Goal: Task Accomplishment & Management: Manage account settings

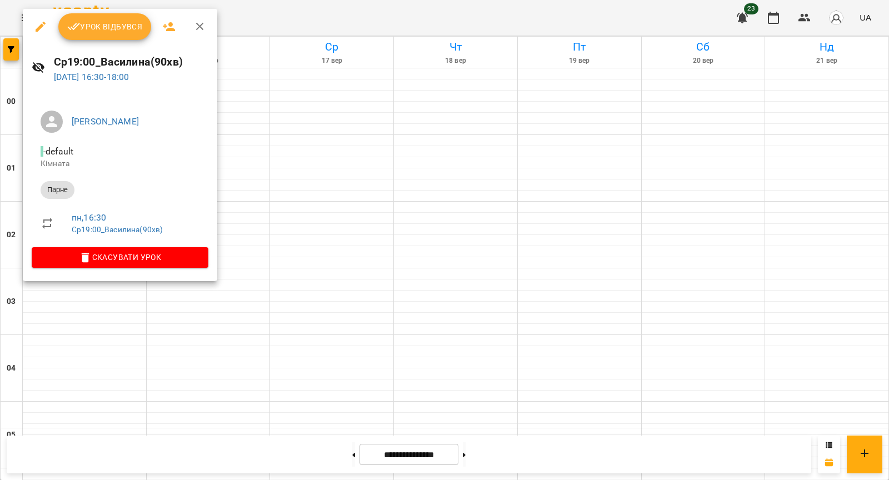
scroll to position [1020, 0]
click at [43, 30] on icon "button" at bounding box center [40, 26] width 13 height 13
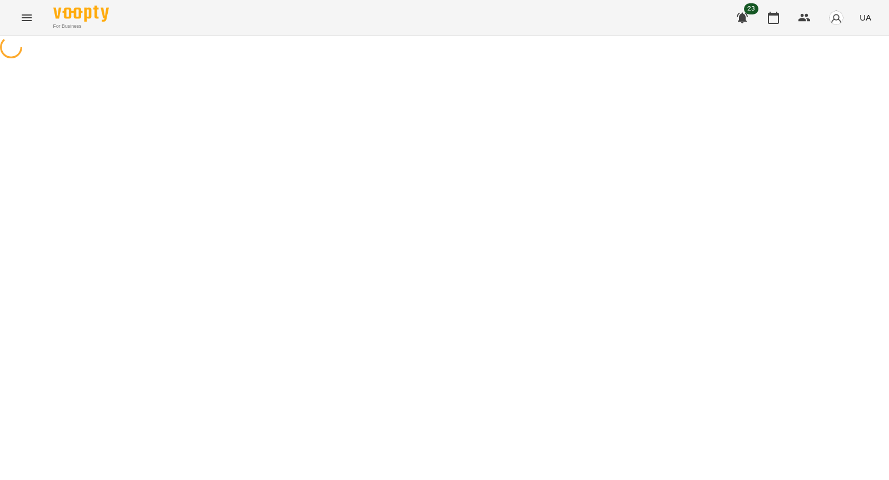
select select "*****"
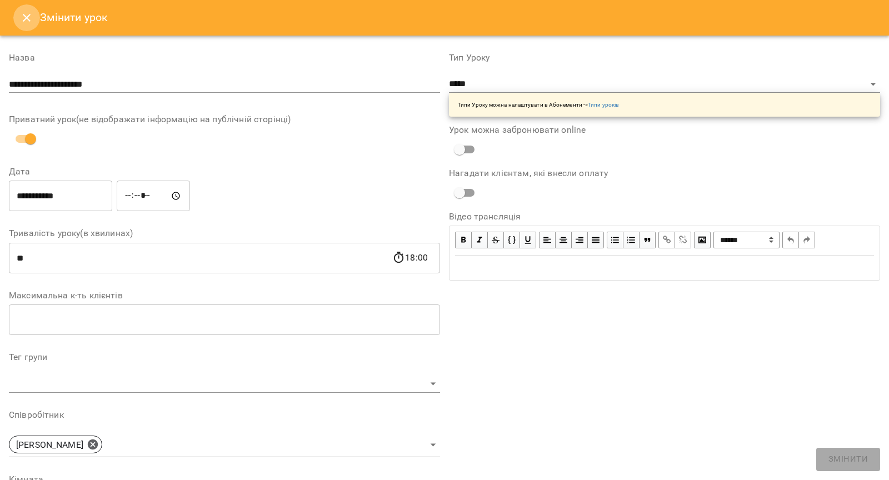
click at [25, 22] on icon "Close" at bounding box center [26, 17] width 13 height 13
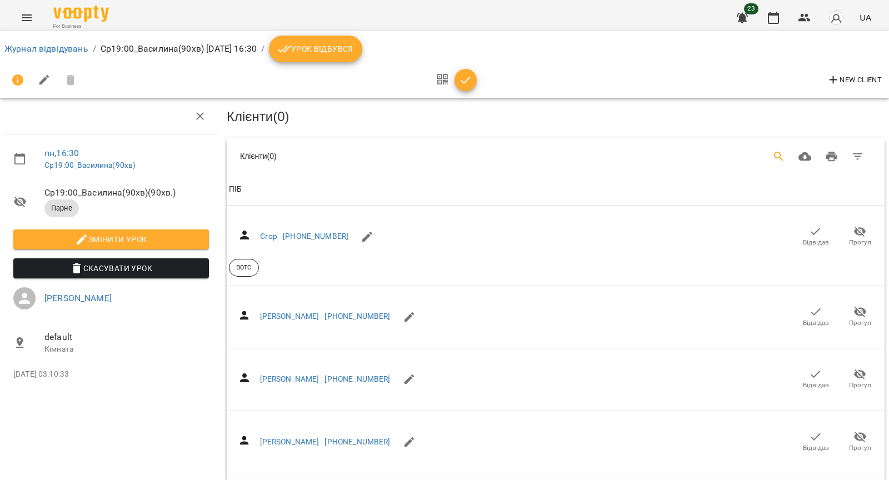
click at [781, 145] on button "Search" at bounding box center [779, 156] width 27 height 27
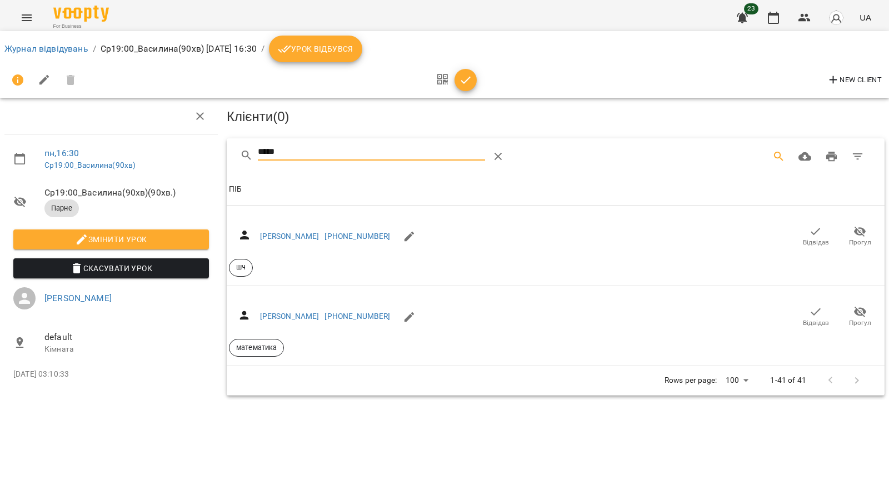
type input "*****"
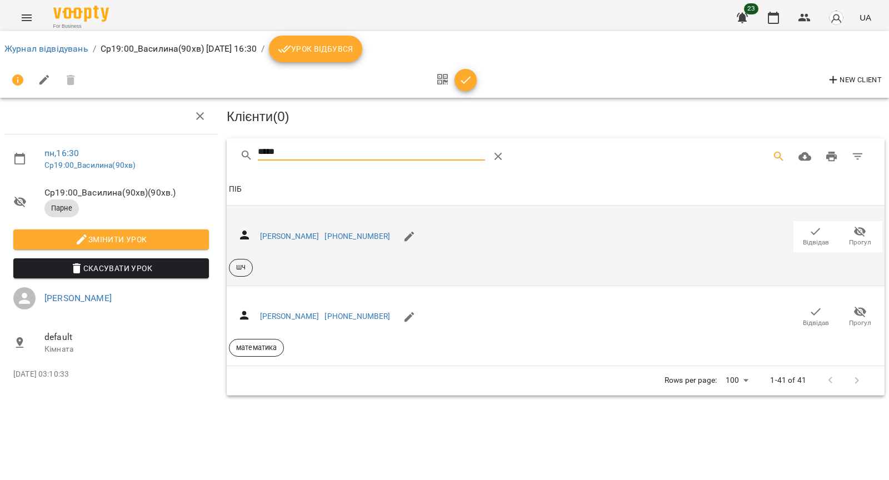
click at [814, 234] on icon "button" at bounding box center [815, 231] width 13 height 13
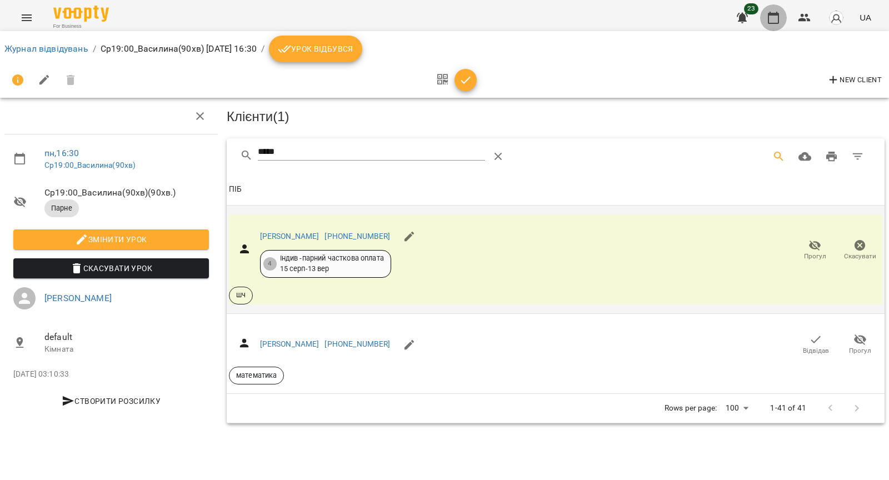
click at [778, 18] on icon "button" at bounding box center [773, 17] width 13 height 13
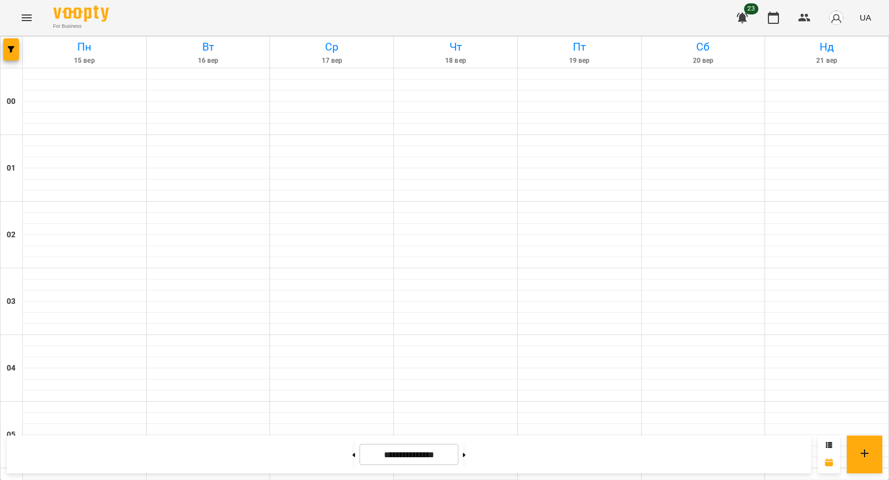
scroll to position [1075, 0]
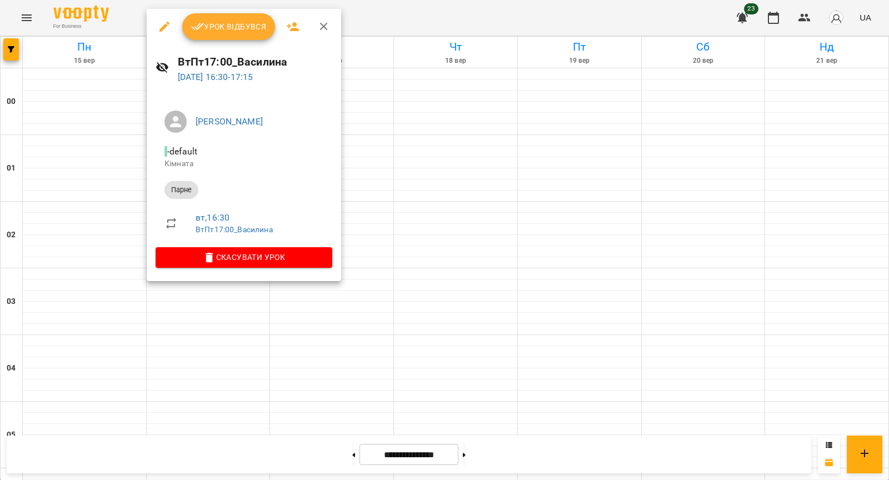
click at [165, 24] on icon "button" at bounding box center [165, 27] width 10 height 10
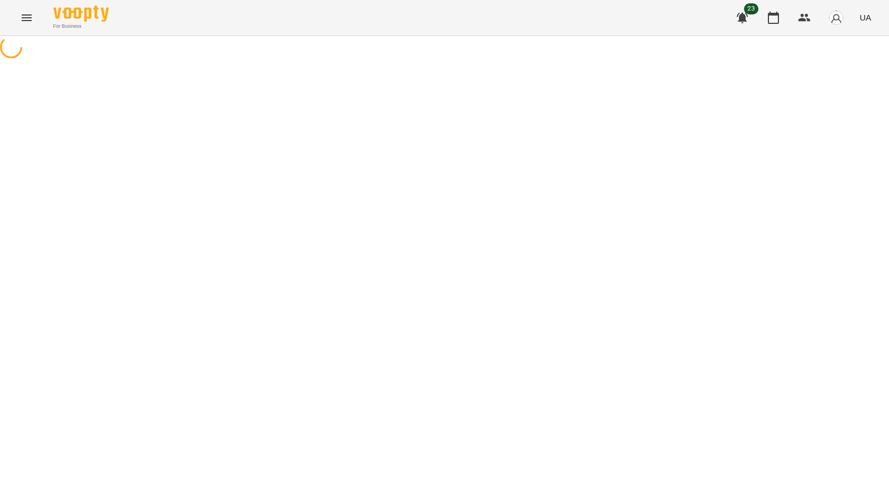
select select "*****"
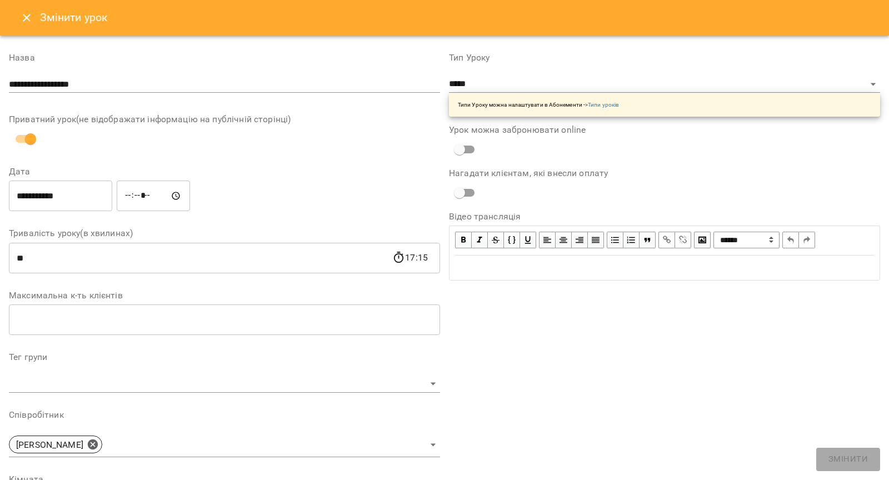
click at [29, 19] on icon "Close" at bounding box center [26, 17] width 13 height 13
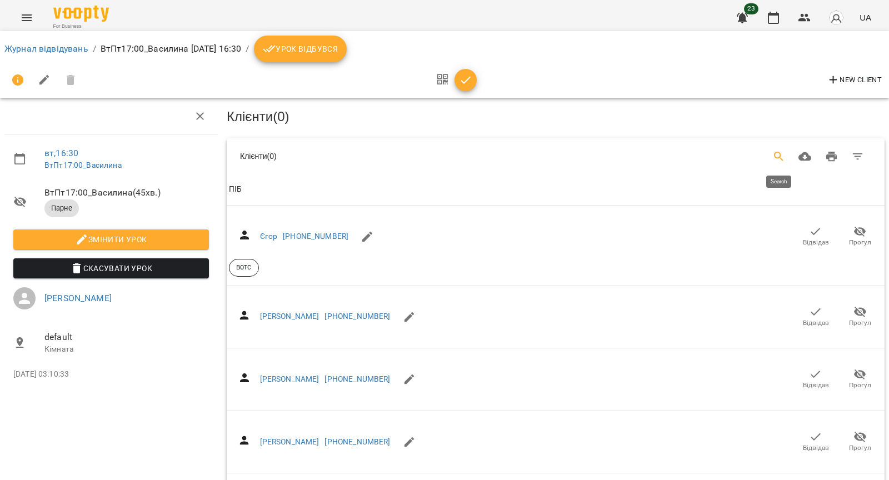
click at [782, 160] on icon "Search" at bounding box center [779, 156] width 13 height 13
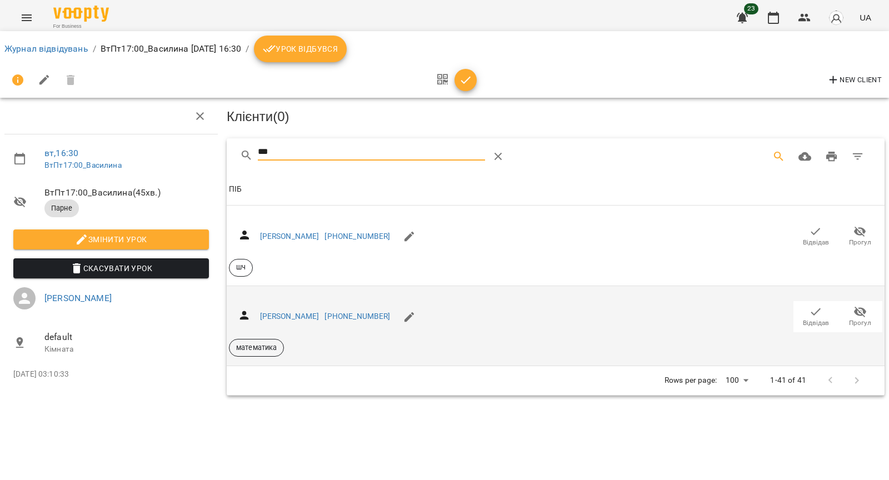
type input "***"
click at [821, 319] on span "Відвідав" at bounding box center [816, 323] width 26 height 9
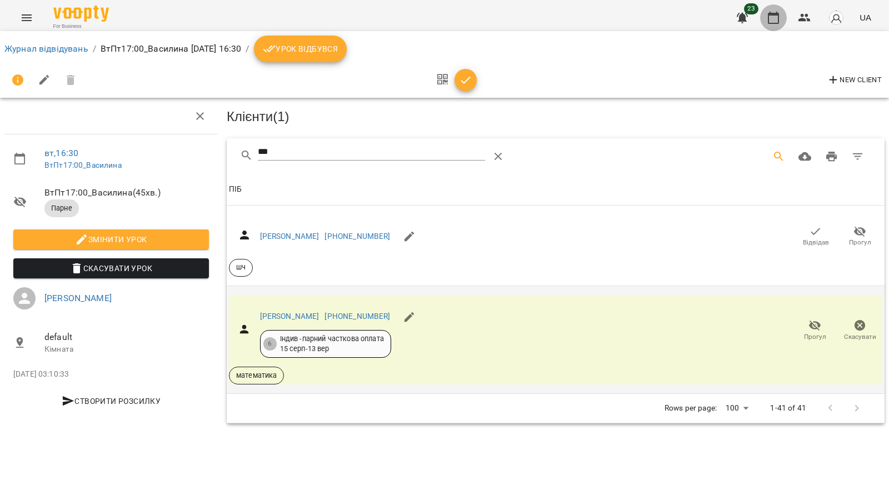
click at [770, 18] on icon "button" at bounding box center [773, 17] width 13 height 13
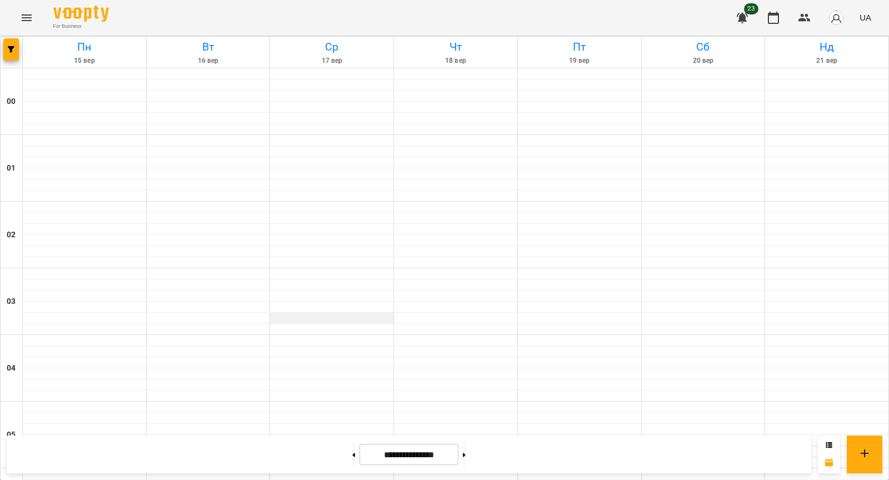
scroll to position [928, 0]
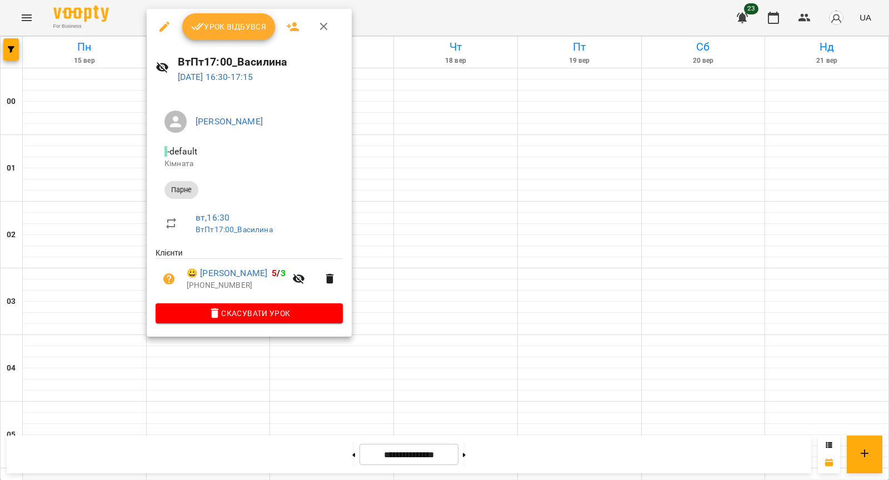
click at [105, 201] on div at bounding box center [444, 240] width 889 height 480
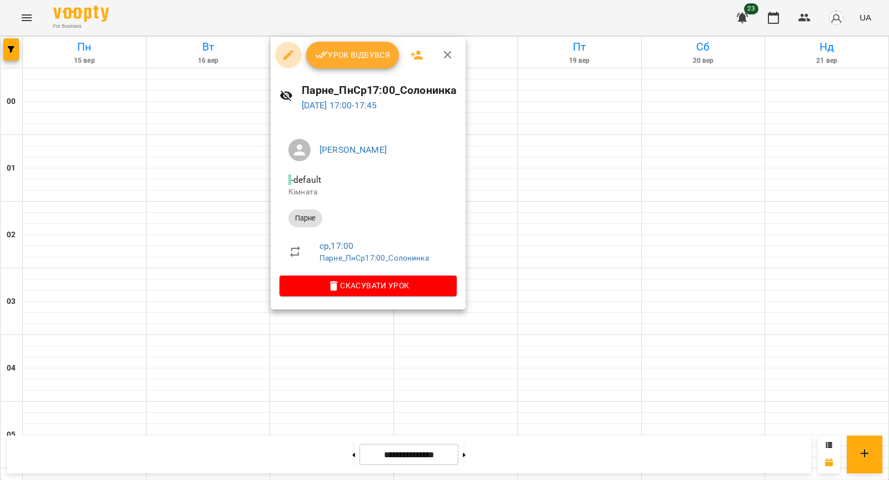
click at [285, 53] on icon "button" at bounding box center [288, 54] width 13 height 13
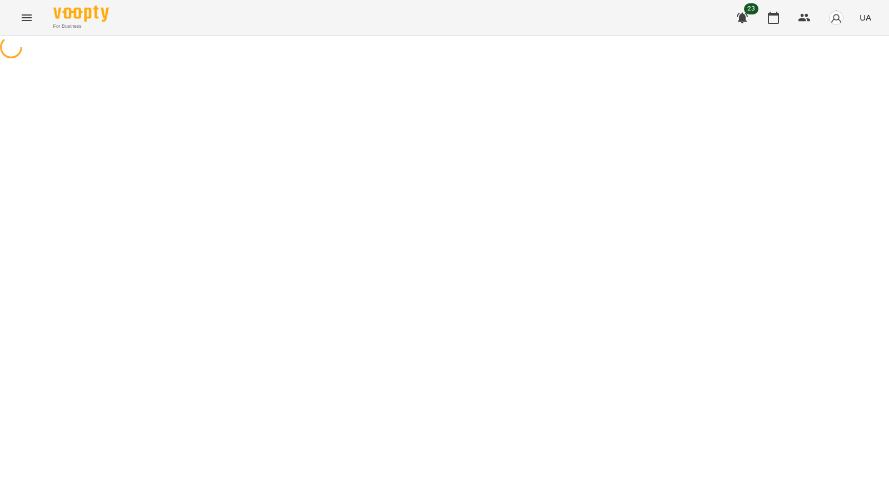
select select "*****"
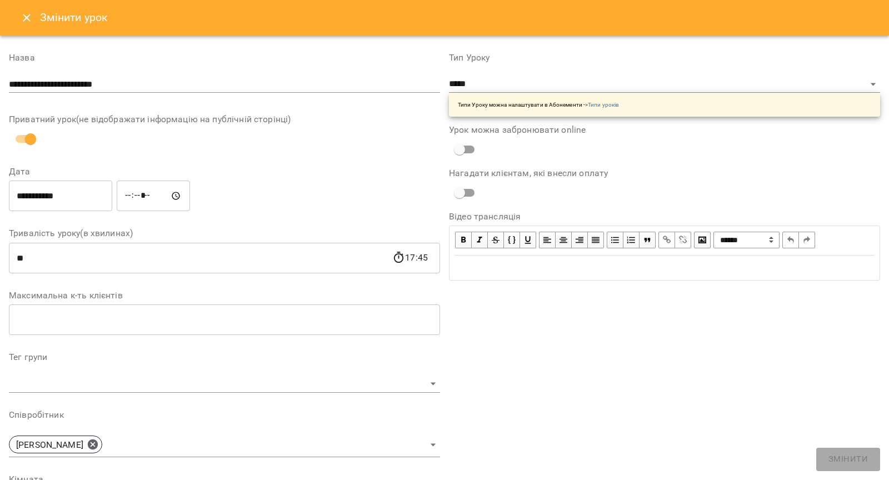
click at [33, 16] on button "Close" at bounding box center [26, 17] width 27 height 27
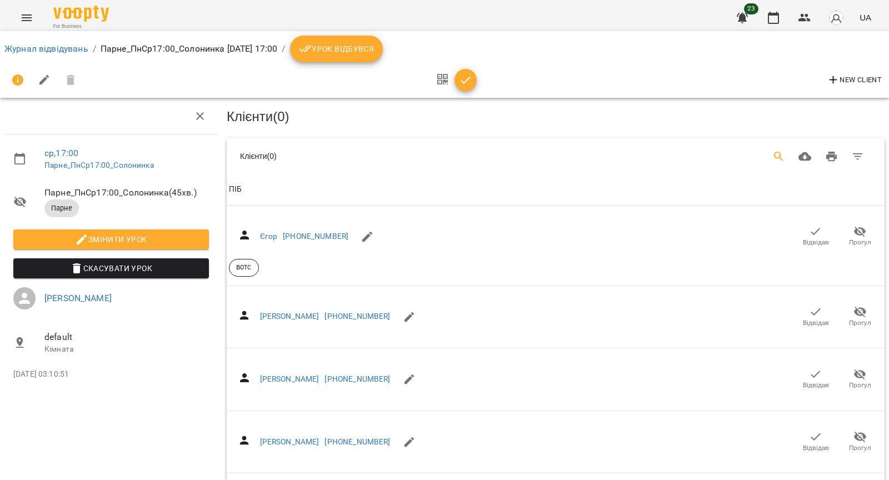
click at [784, 150] on icon "Search" at bounding box center [779, 156] width 13 height 13
click at [359, 138] on div "Table Toolbar" at bounding box center [556, 156] width 658 height 36
click at [353, 150] on input "Search" at bounding box center [372, 152] width 228 height 18
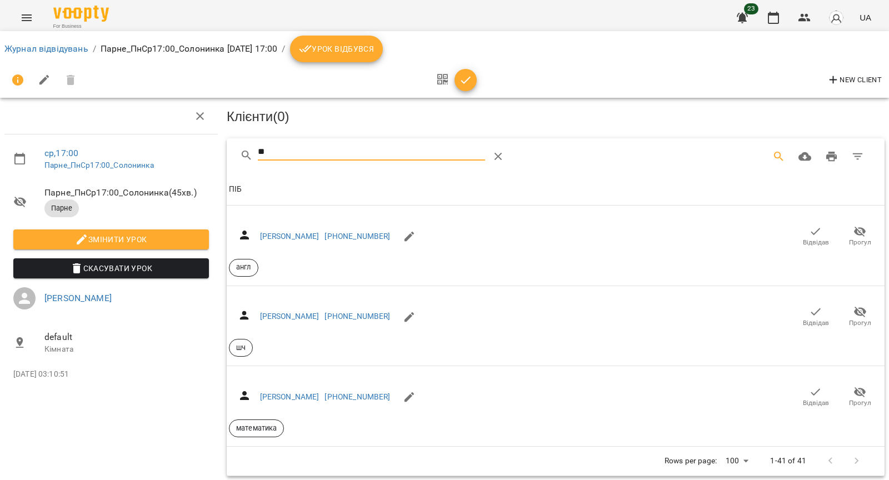
type input "*"
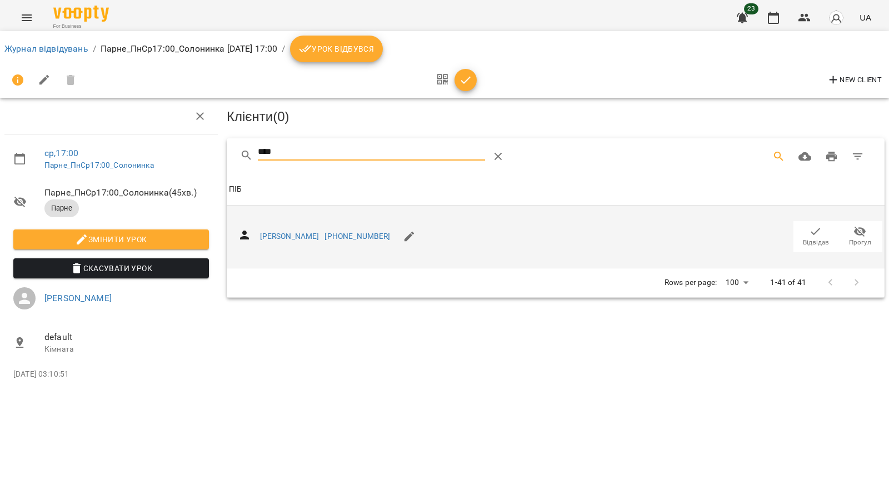
type input "****"
click at [820, 238] on span "Відвідав" at bounding box center [816, 242] width 26 height 9
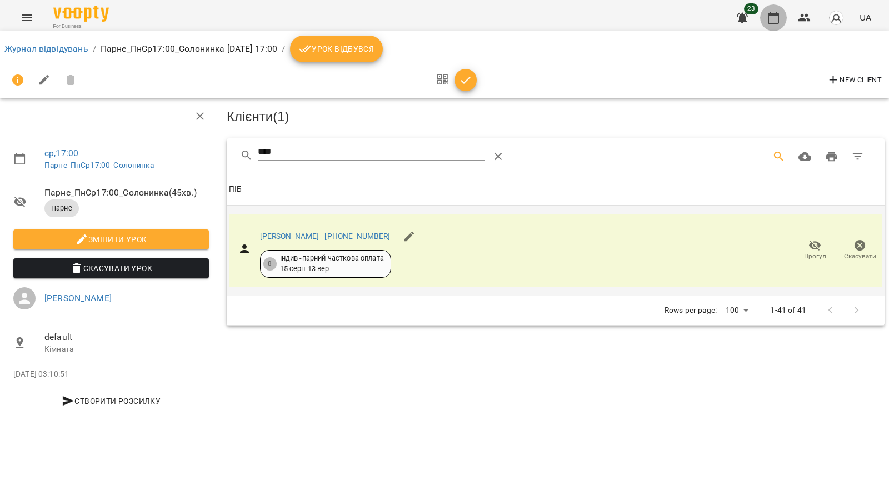
click at [774, 25] on button "button" at bounding box center [773, 17] width 27 height 27
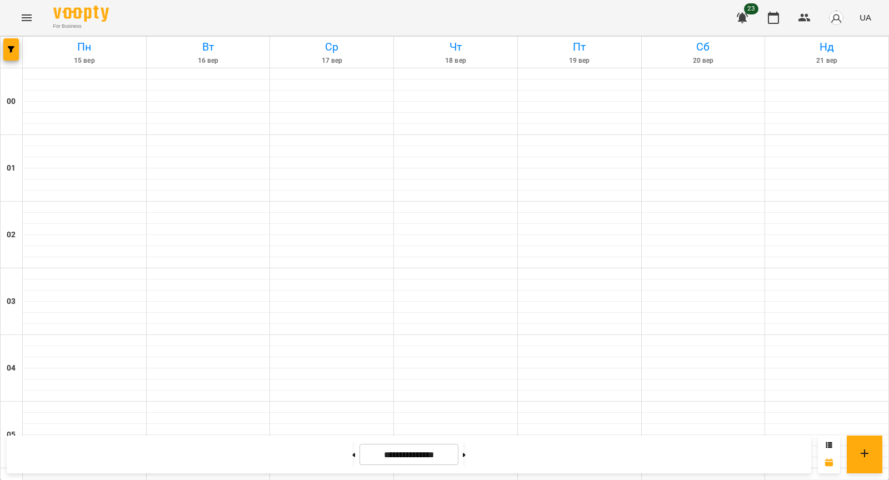
scroll to position [1006, 0]
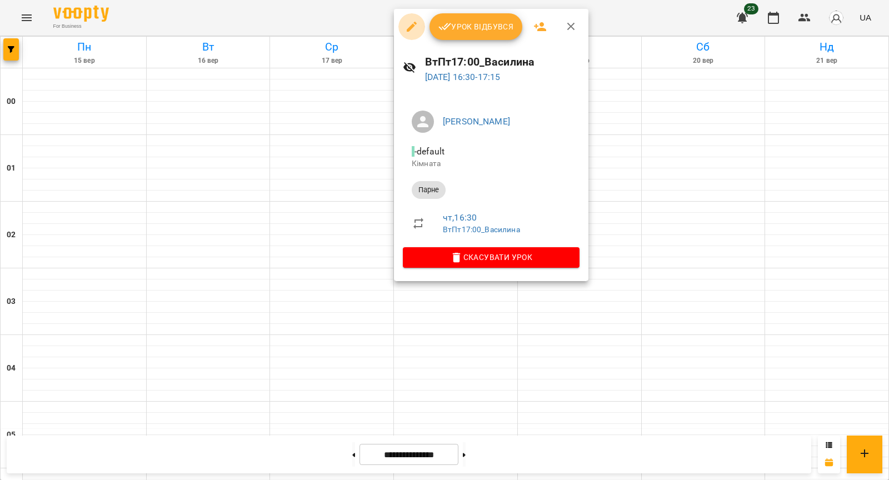
click at [416, 24] on icon "button" at bounding box center [411, 26] width 13 height 13
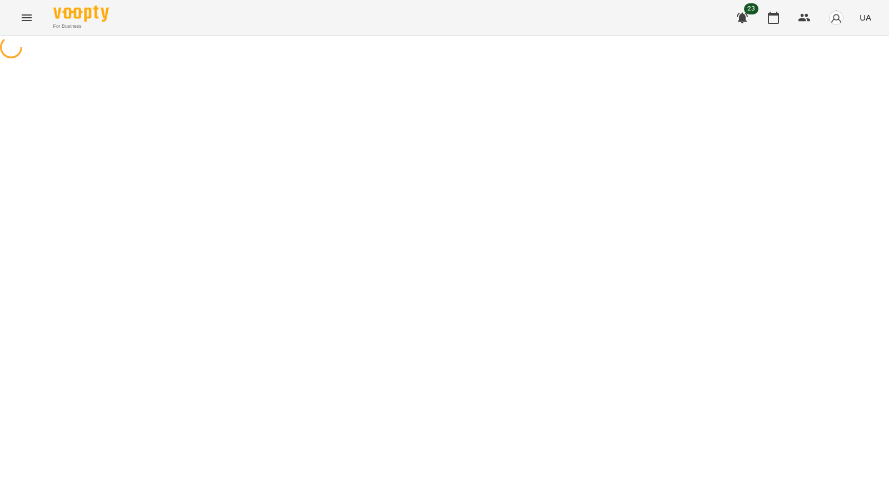
select select "*****"
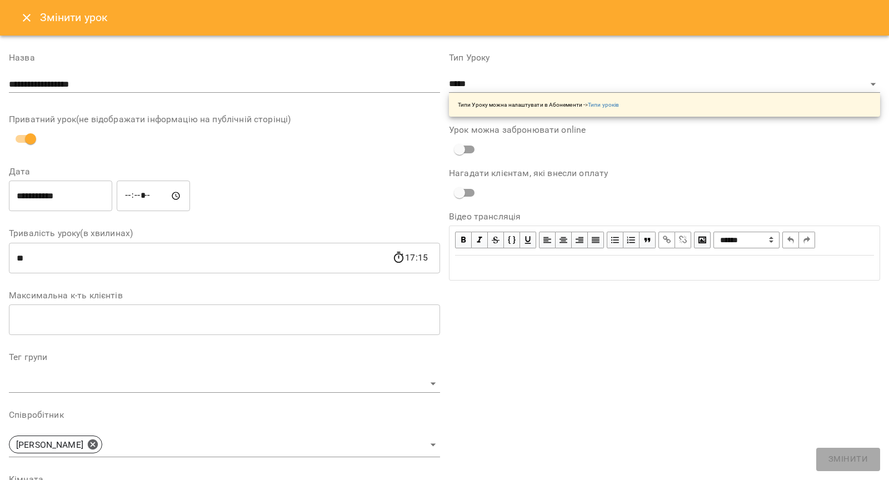
click at [29, 20] on icon "Close" at bounding box center [27, 18] width 8 height 8
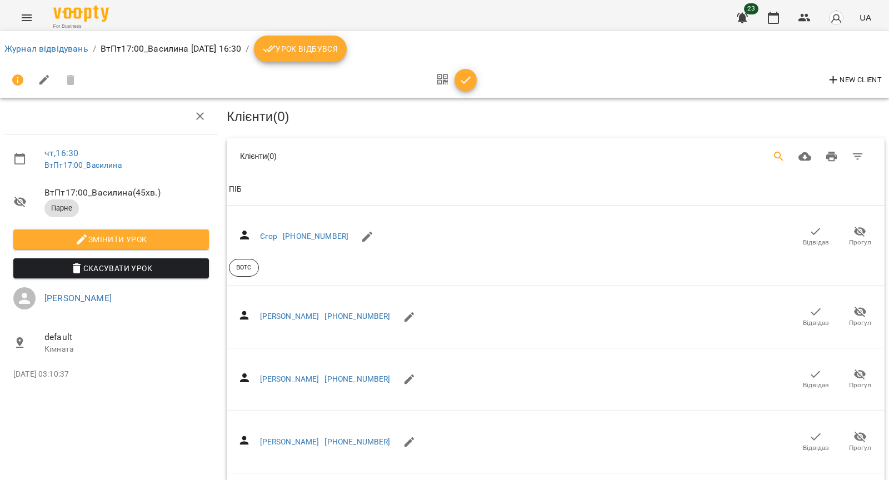
click at [781, 155] on icon "Search" at bounding box center [779, 156] width 13 height 13
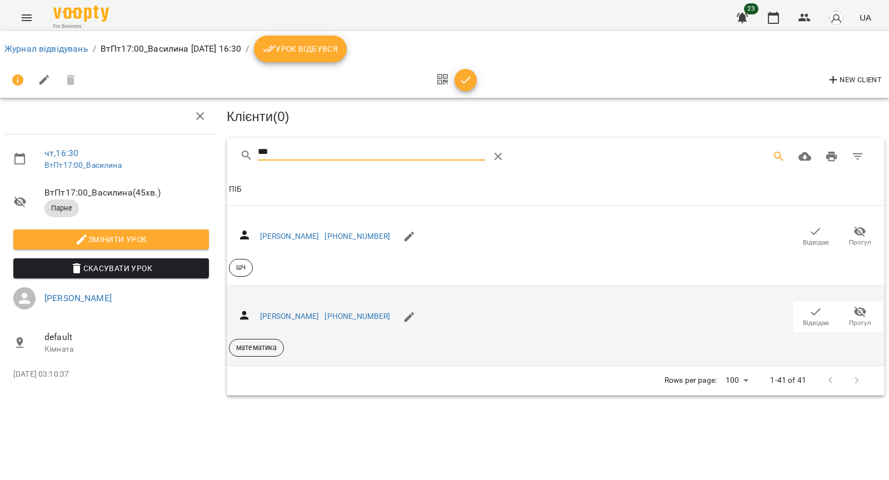
type input "***"
click at [827, 311] on span "Відвідав" at bounding box center [815, 316] width 31 height 22
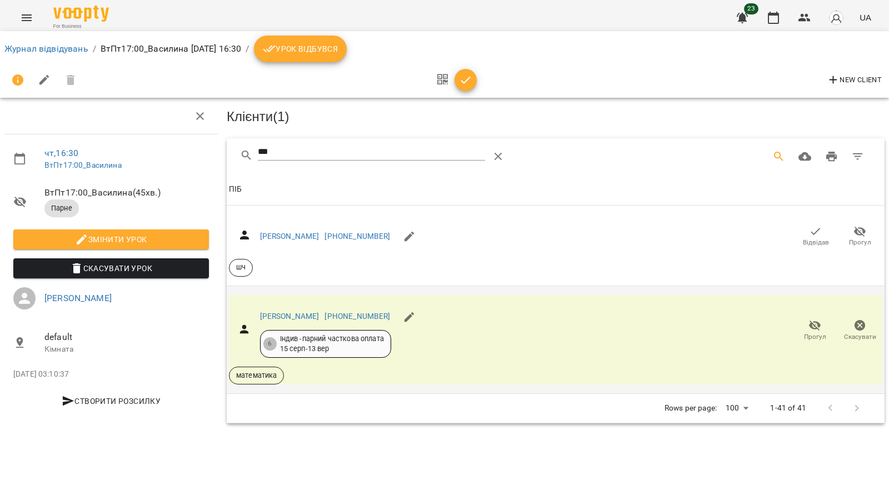
click at [777, 32] on div "Журнал відвідувань / ВтПт17:00_Василина [DATE] 16:30 / Урок відбувся New Client" at bounding box center [445, 64] width 894 height 71
click at [777, 17] on icon "button" at bounding box center [773, 17] width 13 height 13
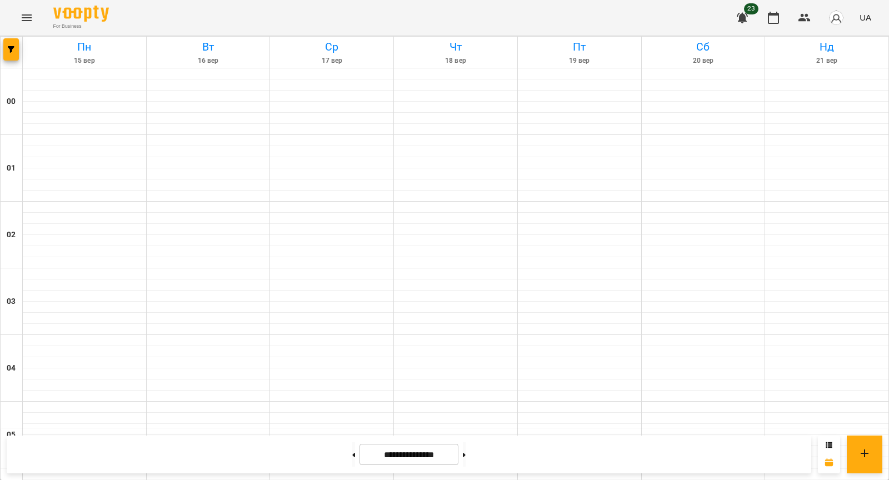
scroll to position [922, 0]
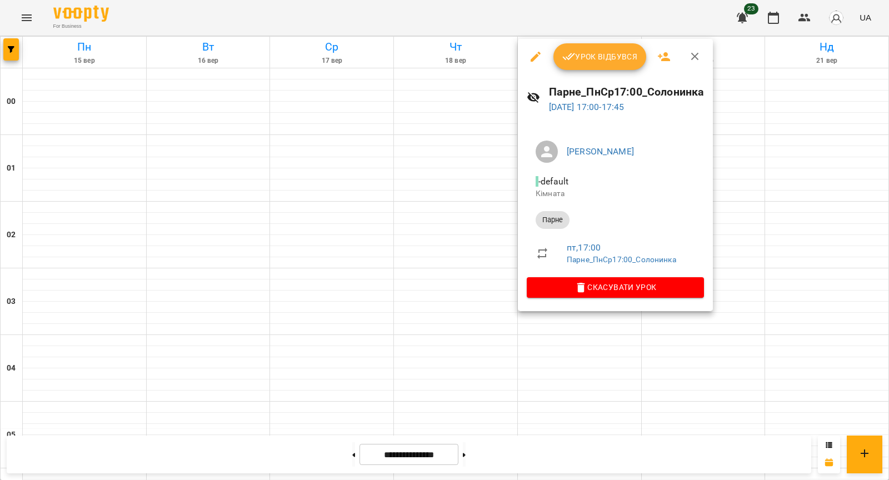
click at [531, 55] on icon "button" at bounding box center [535, 56] width 13 height 13
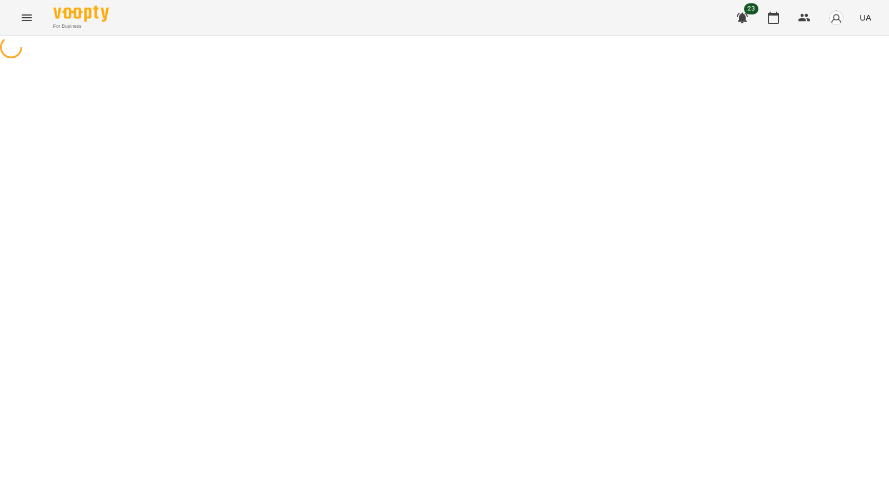
select select "*****"
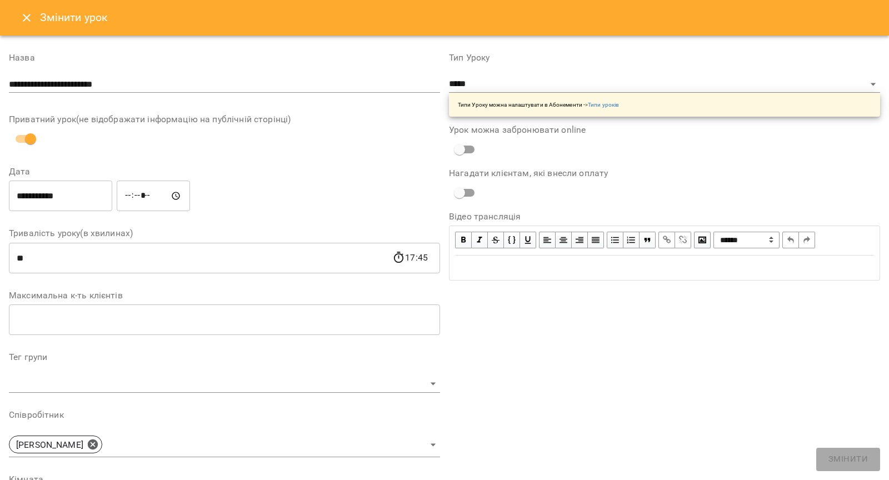
click at [23, 23] on icon "Close" at bounding box center [26, 17] width 13 height 13
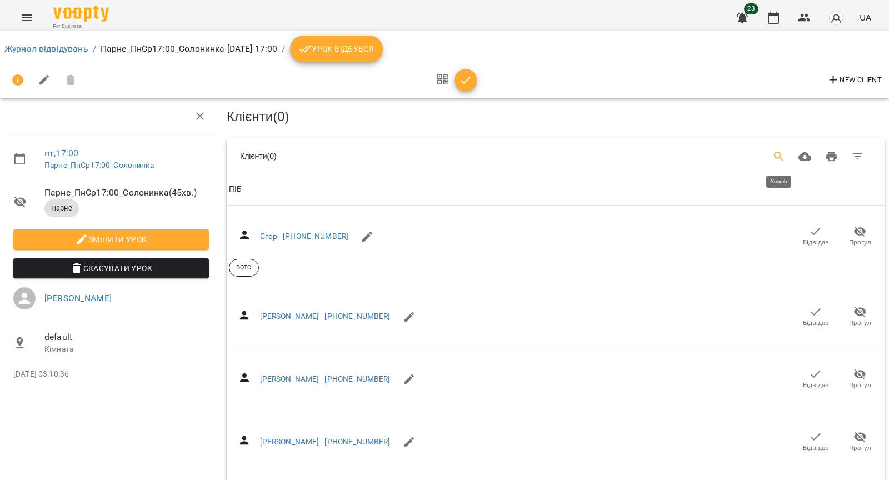
click at [777, 158] on icon "Search" at bounding box center [779, 156] width 13 height 13
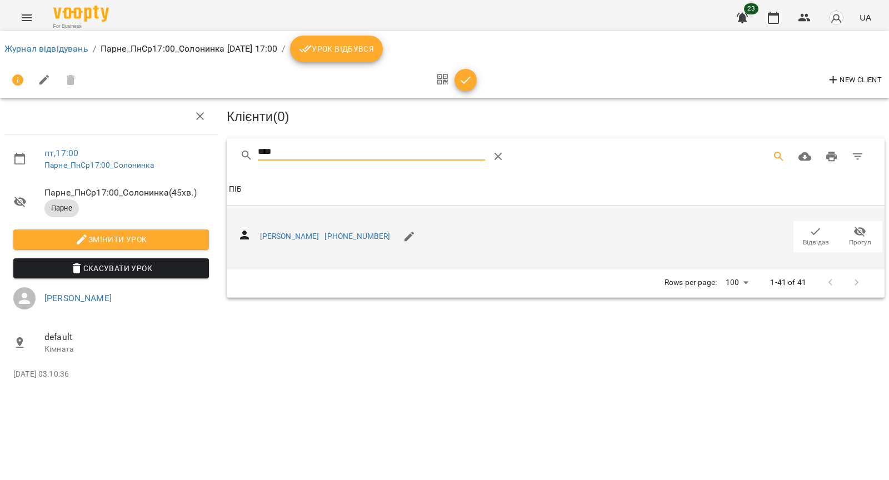
type input "****"
click at [809, 248] on button "Відвідав" at bounding box center [816, 236] width 44 height 31
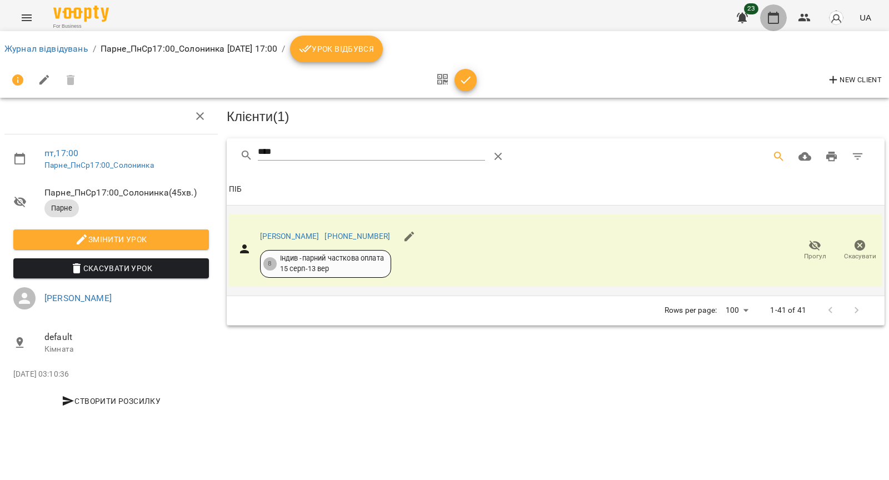
click at [772, 21] on icon "button" at bounding box center [773, 17] width 13 height 13
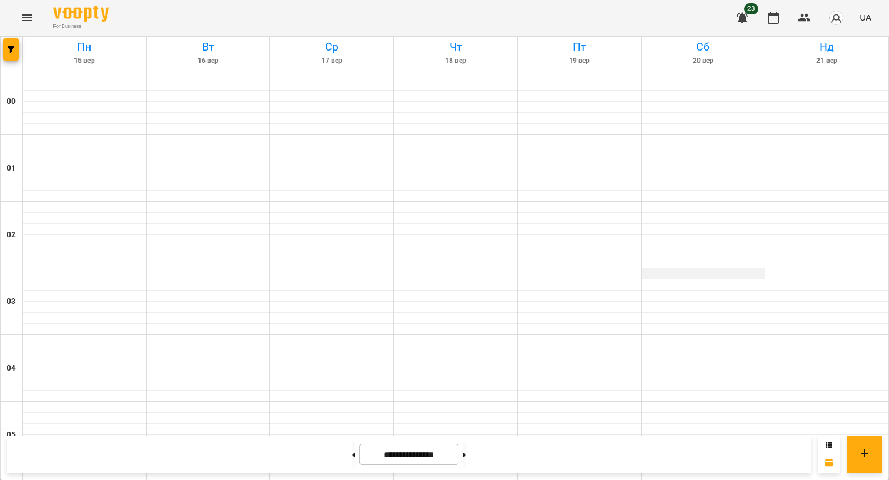
scroll to position [872, 0]
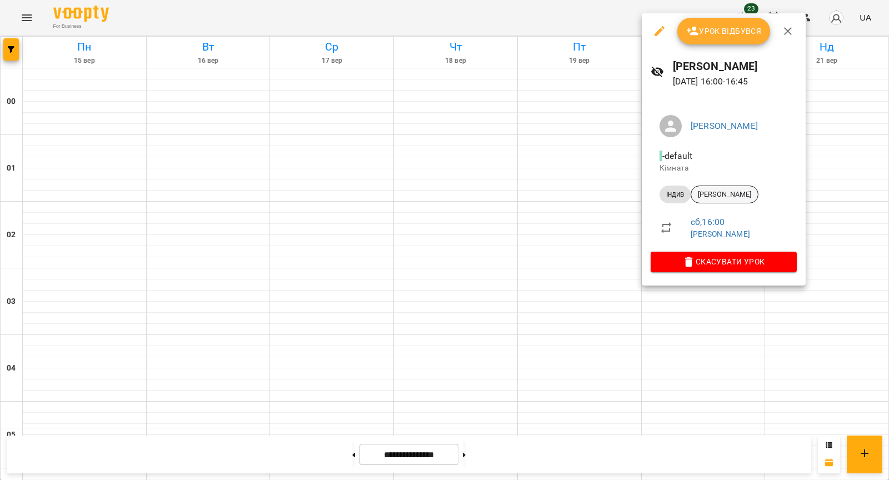
click at [714, 188] on div "[PERSON_NAME]" at bounding box center [725, 195] width 68 height 18
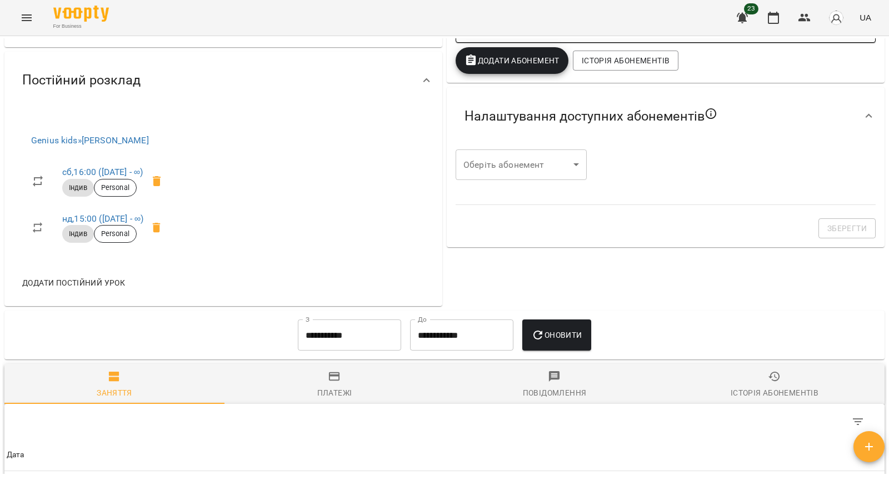
scroll to position [351, 0]
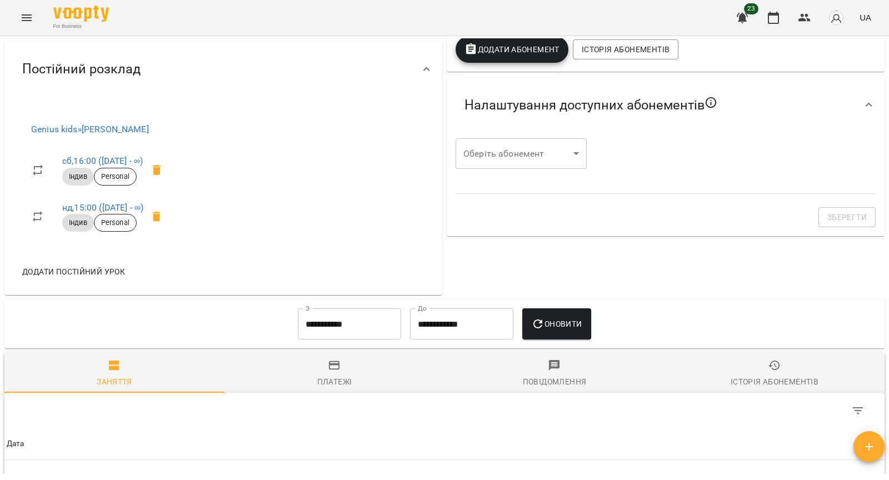
click at [166, 179] on span at bounding box center [156, 170] width 27 height 27
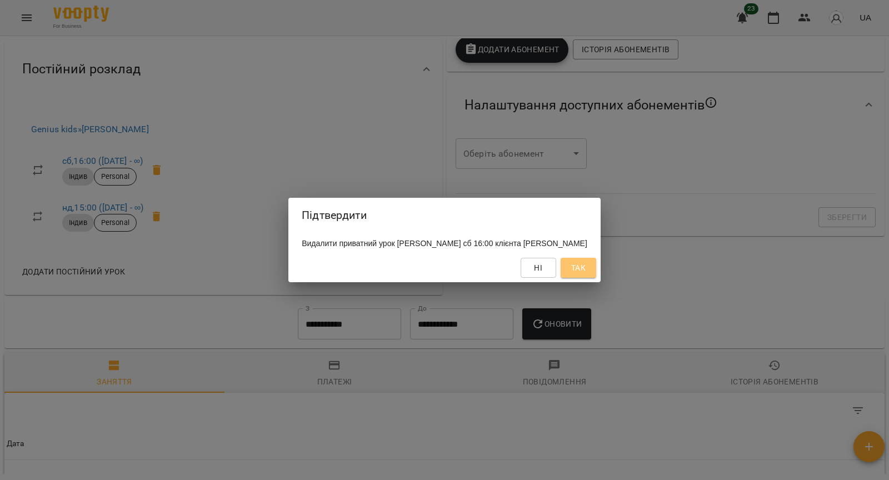
click at [571, 266] on span "Так" at bounding box center [578, 267] width 14 height 13
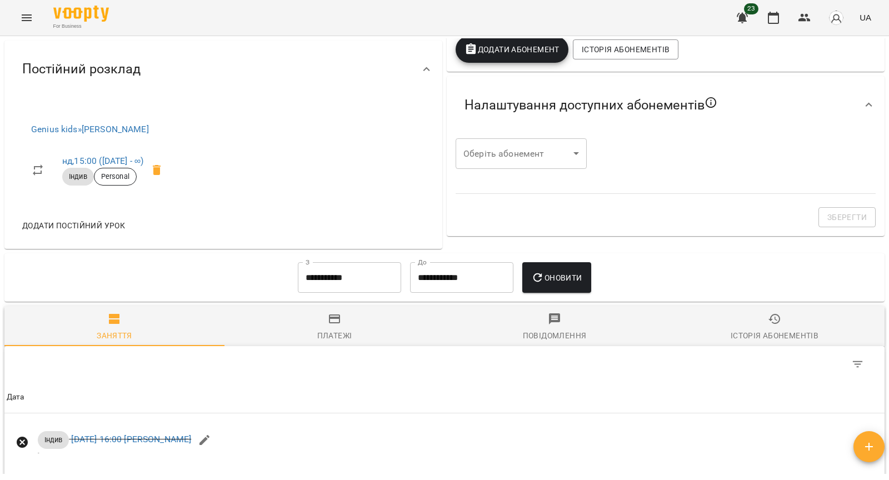
click at [160, 171] on icon at bounding box center [156, 169] width 13 height 13
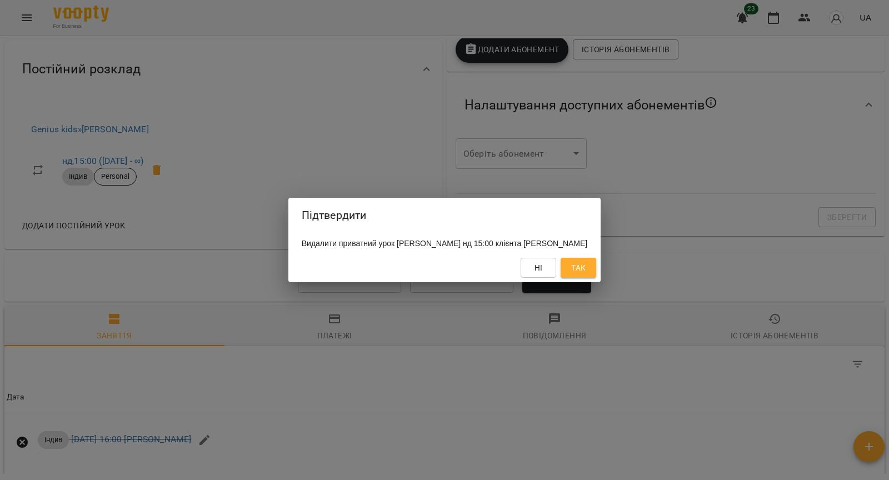
click at [574, 273] on span "Так" at bounding box center [578, 267] width 14 height 13
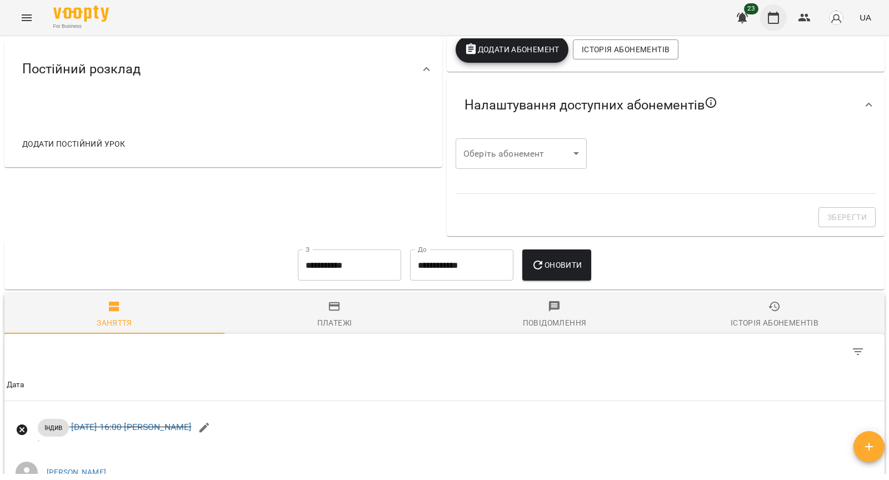
click at [779, 24] on icon "button" at bounding box center [773, 17] width 13 height 13
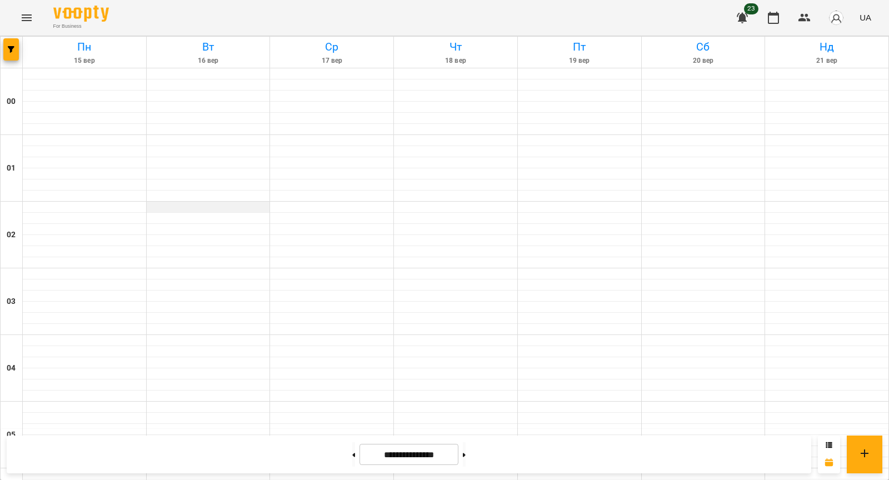
scroll to position [1156, 0]
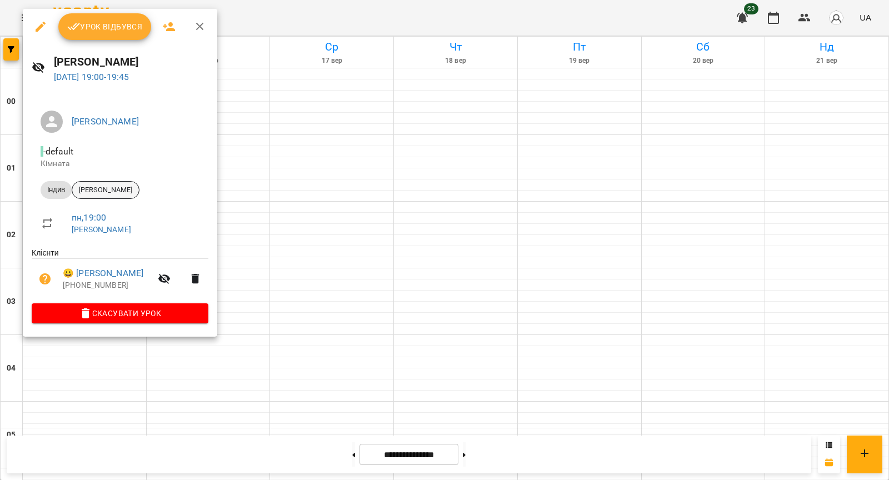
click at [88, 193] on span "[PERSON_NAME]" at bounding box center [105, 190] width 67 height 10
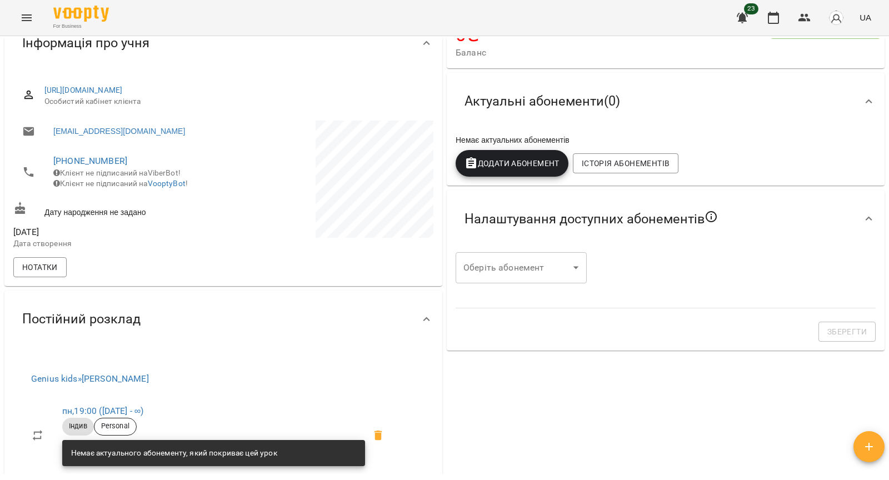
scroll to position [296, 0]
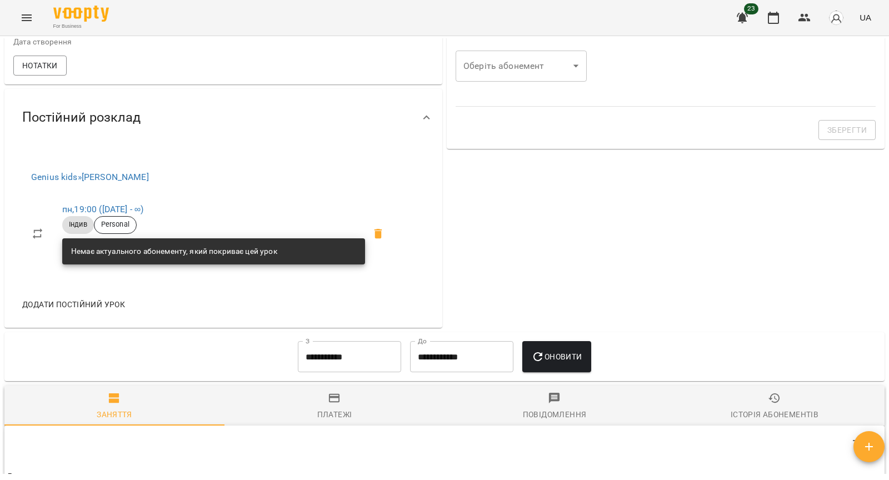
click at [382, 239] on icon at bounding box center [379, 234] width 8 height 10
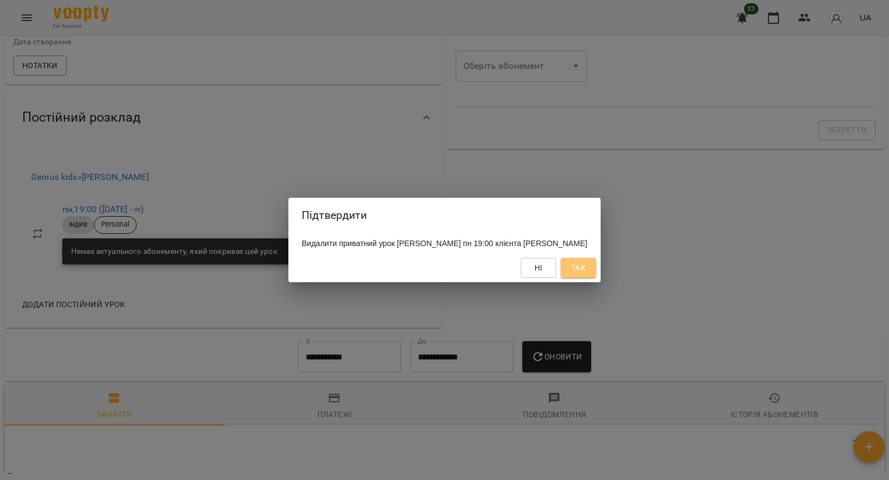
click at [583, 268] on span "Так" at bounding box center [578, 267] width 14 height 13
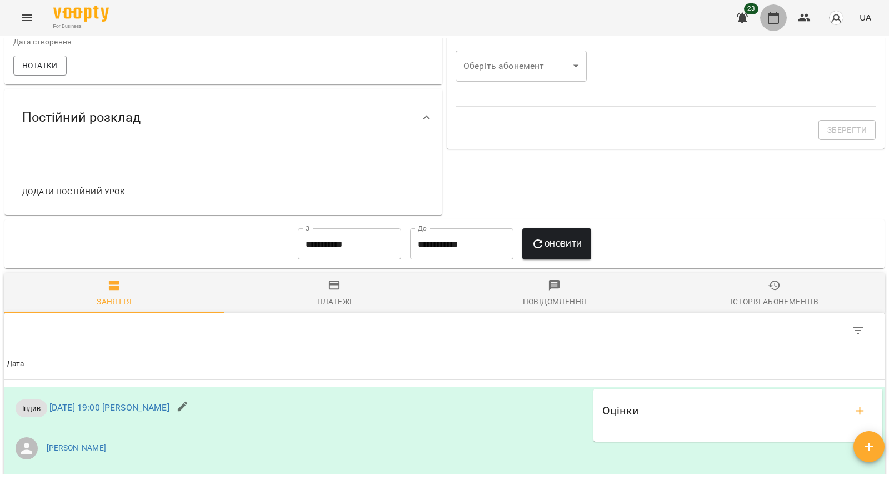
click at [768, 22] on icon "button" at bounding box center [773, 17] width 13 height 13
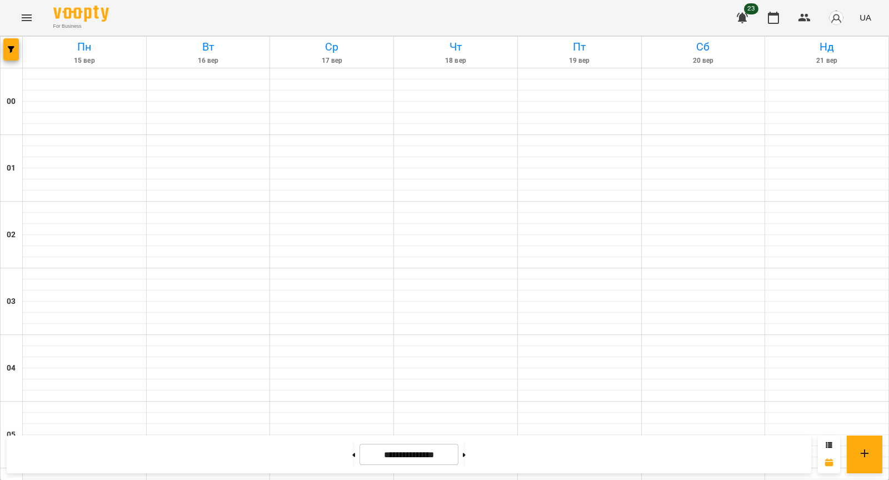
scroll to position [1077, 0]
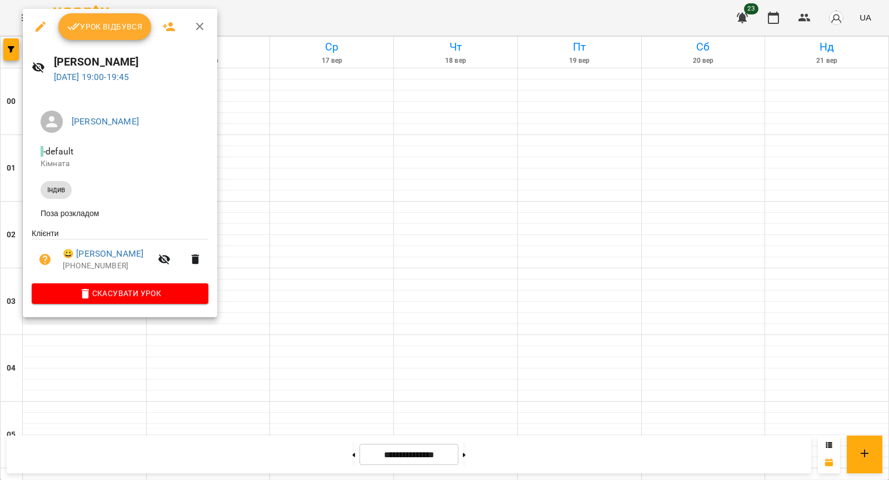
click at [197, 262] on icon "button" at bounding box center [195, 259] width 13 height 13
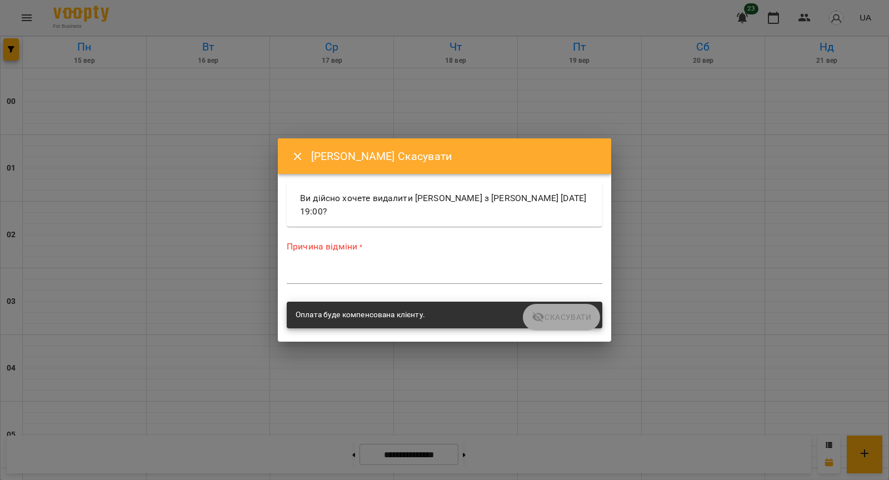
click at [436, 270] on textarea at bounding box center [445, 275] width 316 height 11
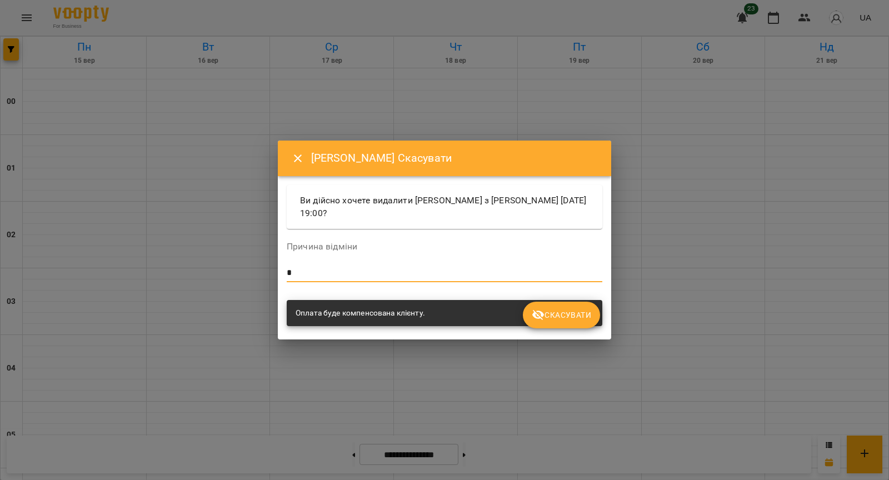
type textarea "*"
click at [578, 316] on span "Скасувати" at bounding box center [561, 315] width 59 height 13
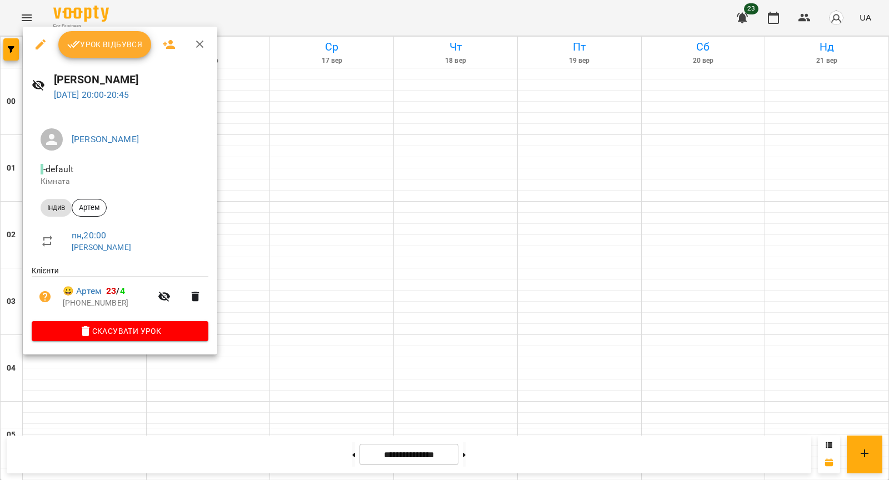
click at [330, 292] on div at bounding box center [444, 240] width 889 height 480
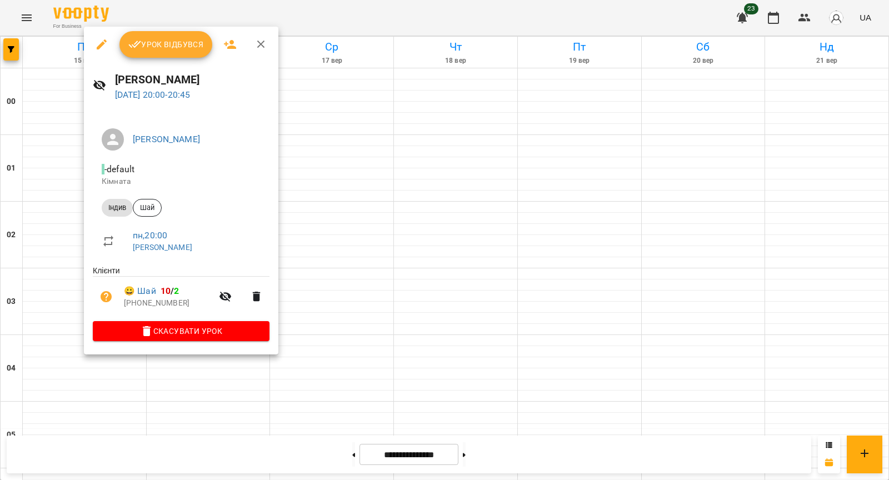
click at [349, 274] on div at bounding box center [444, 240] width 889 height 480
